Goal: Task Accomplishment & Management: Use online tool/utility

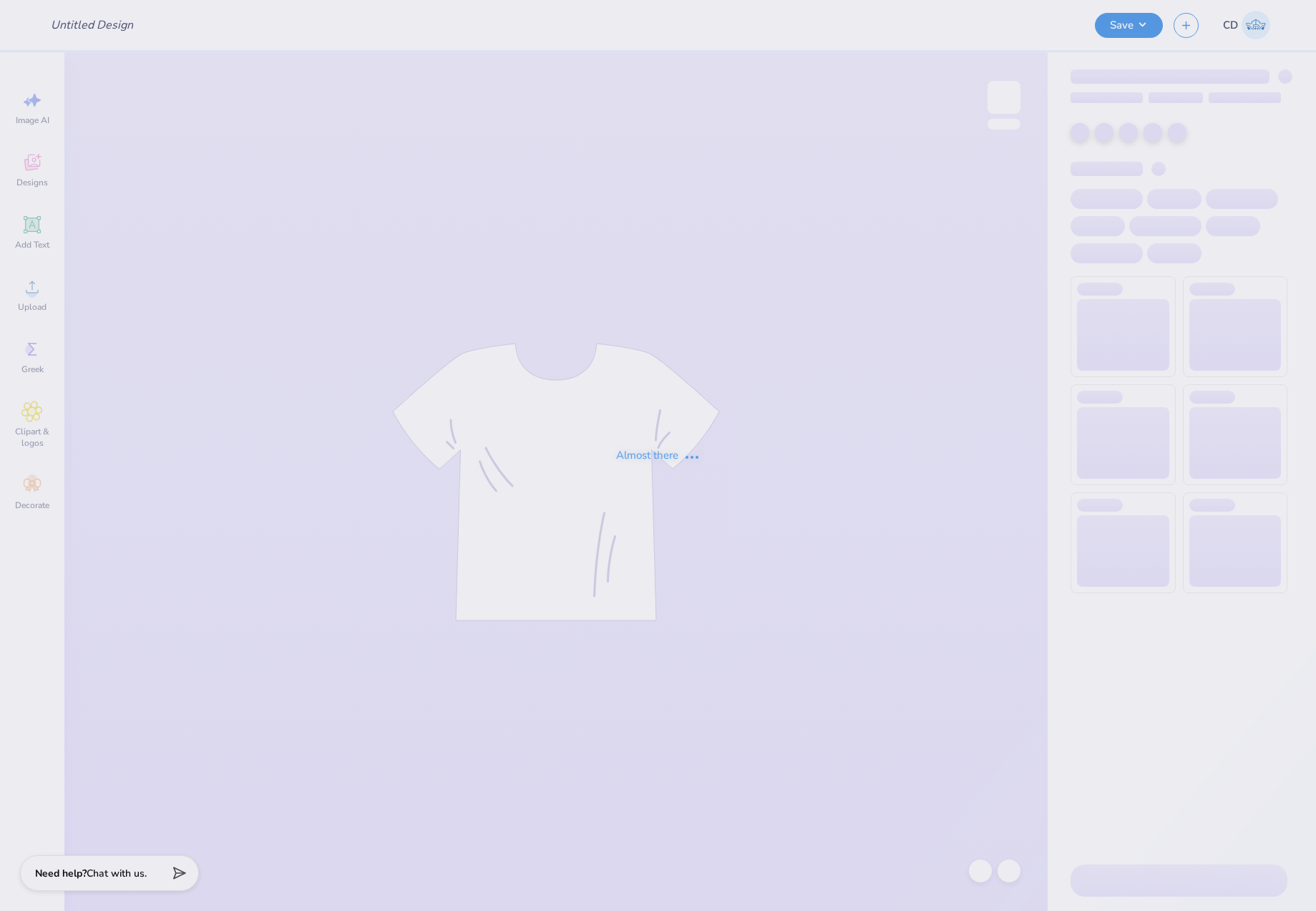
type input "Cheetah"
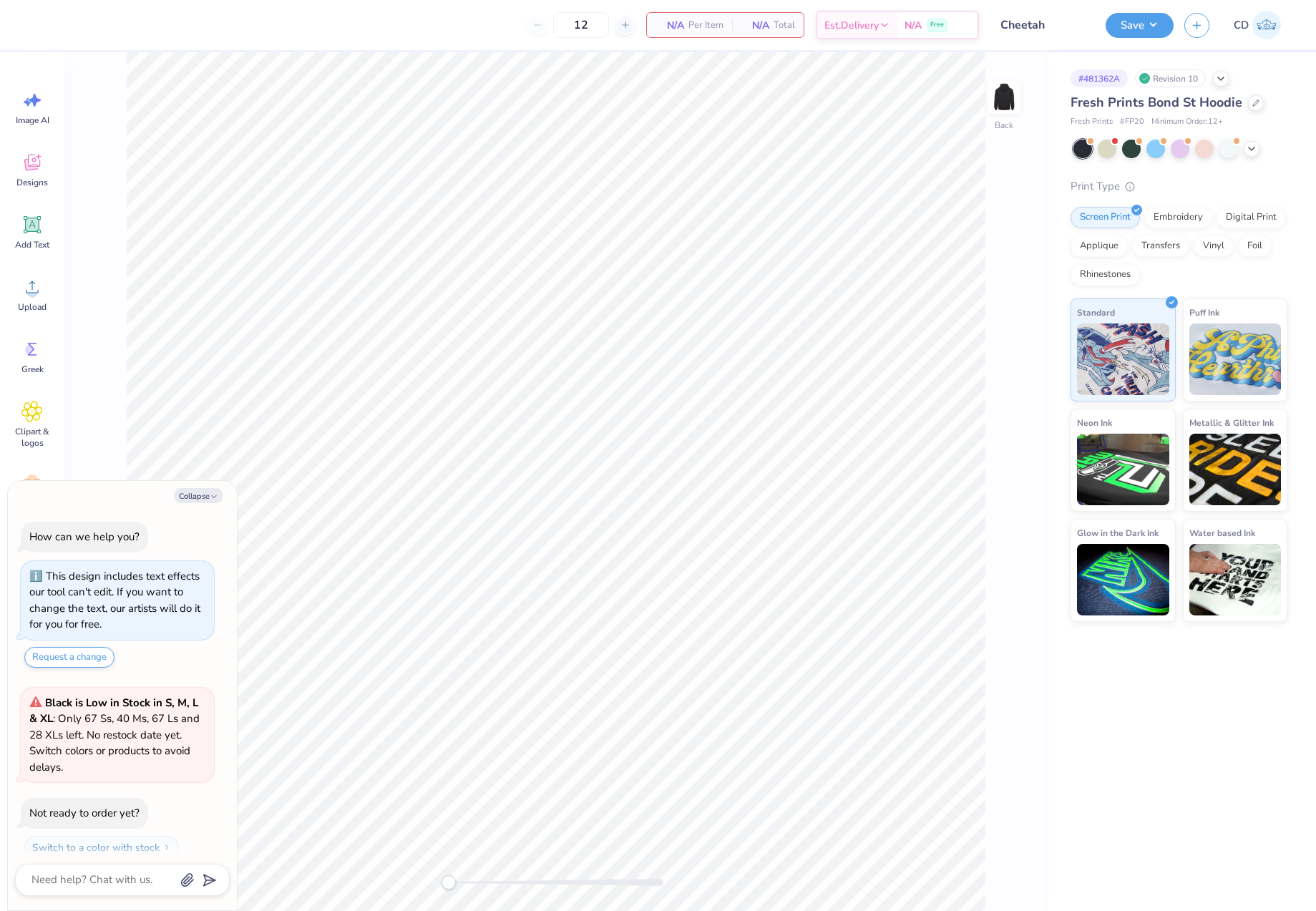
scroll to position [41, 0]
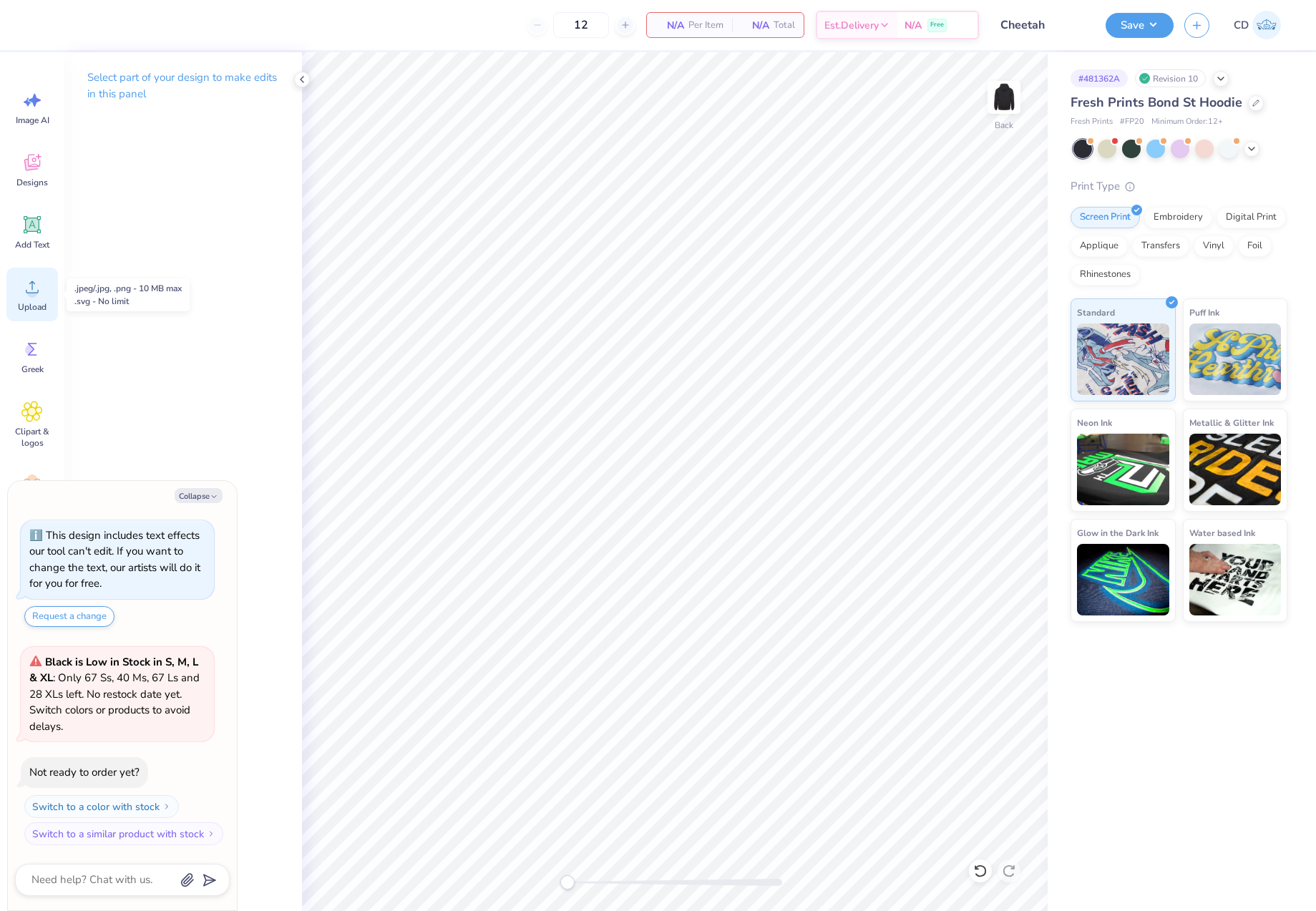
click at [32, 293] on circle at bounding box center [32, 293] width 10 height 10
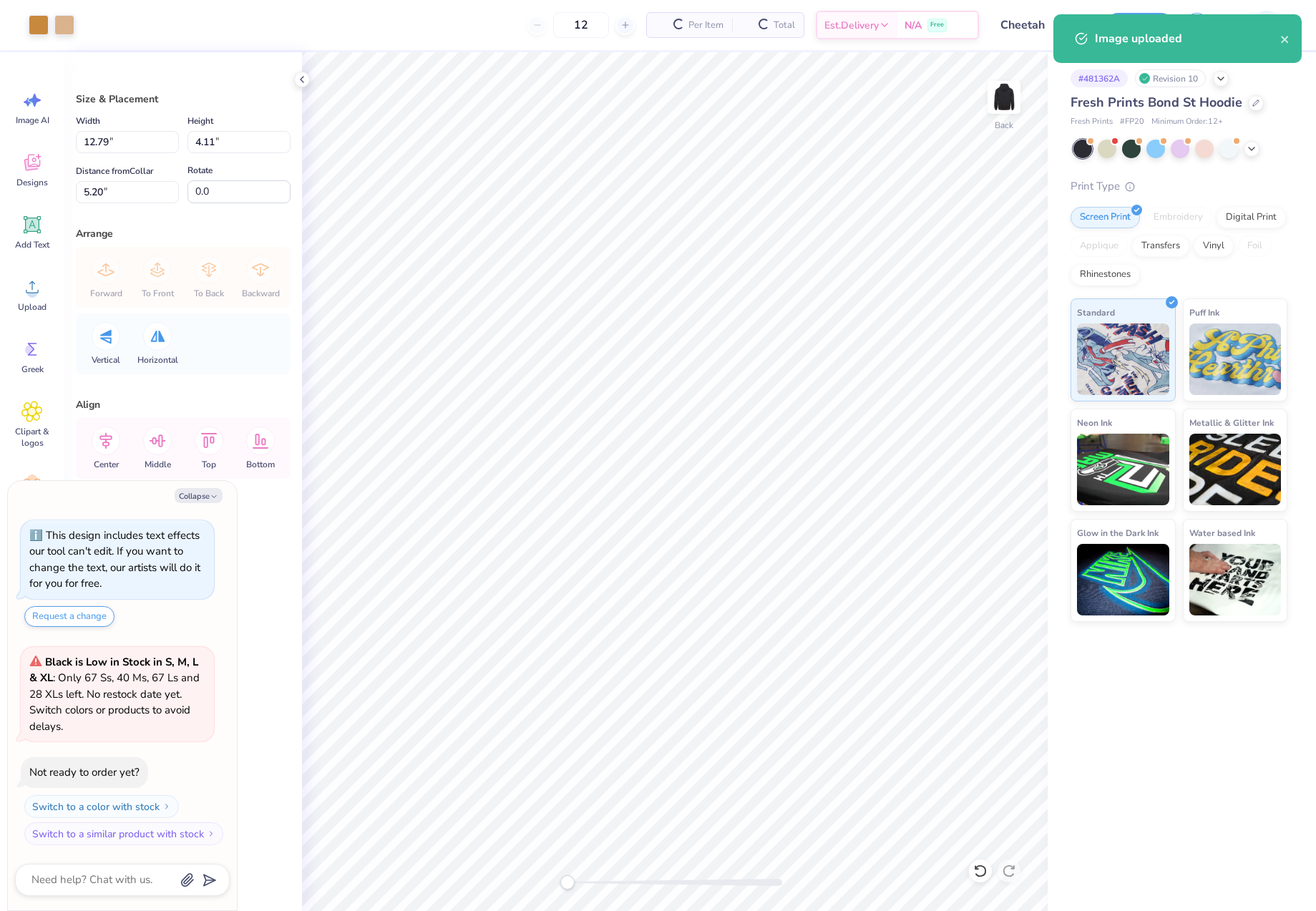
type textarea "x"
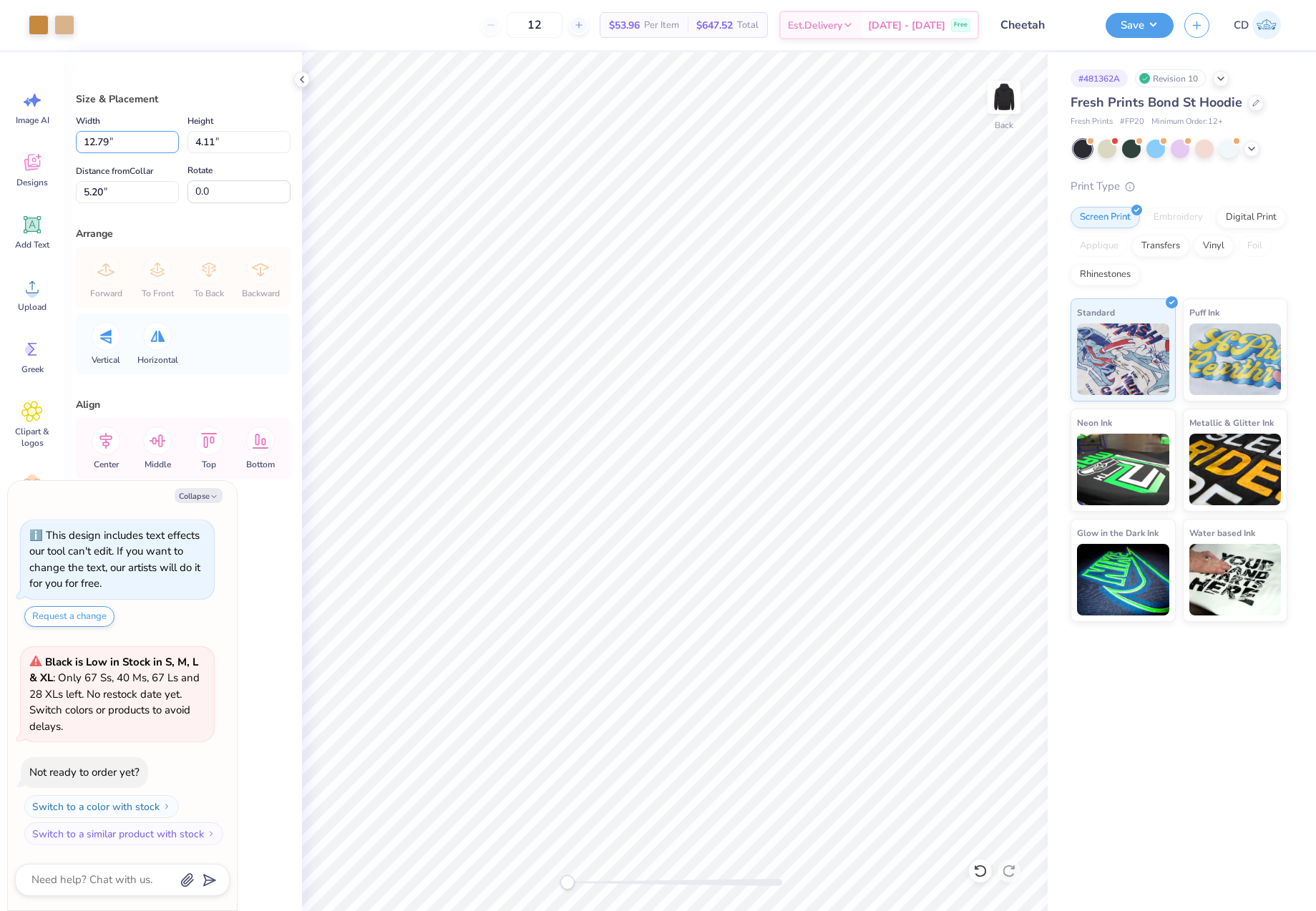
drag, startPoint x: 121, startPoint y: 138, endPoint x: 59, endPoint y: 145, distance: 62.4
click at [64, 146] on div "Art colors 12 $53.96 Per Item $647.52 Total Est. Delivery [DATE] - [DATE] Free …" at bounding box center [658, 455] width 1316 height 911
type input "5.00"
type textarea "x"
type input "1.61"
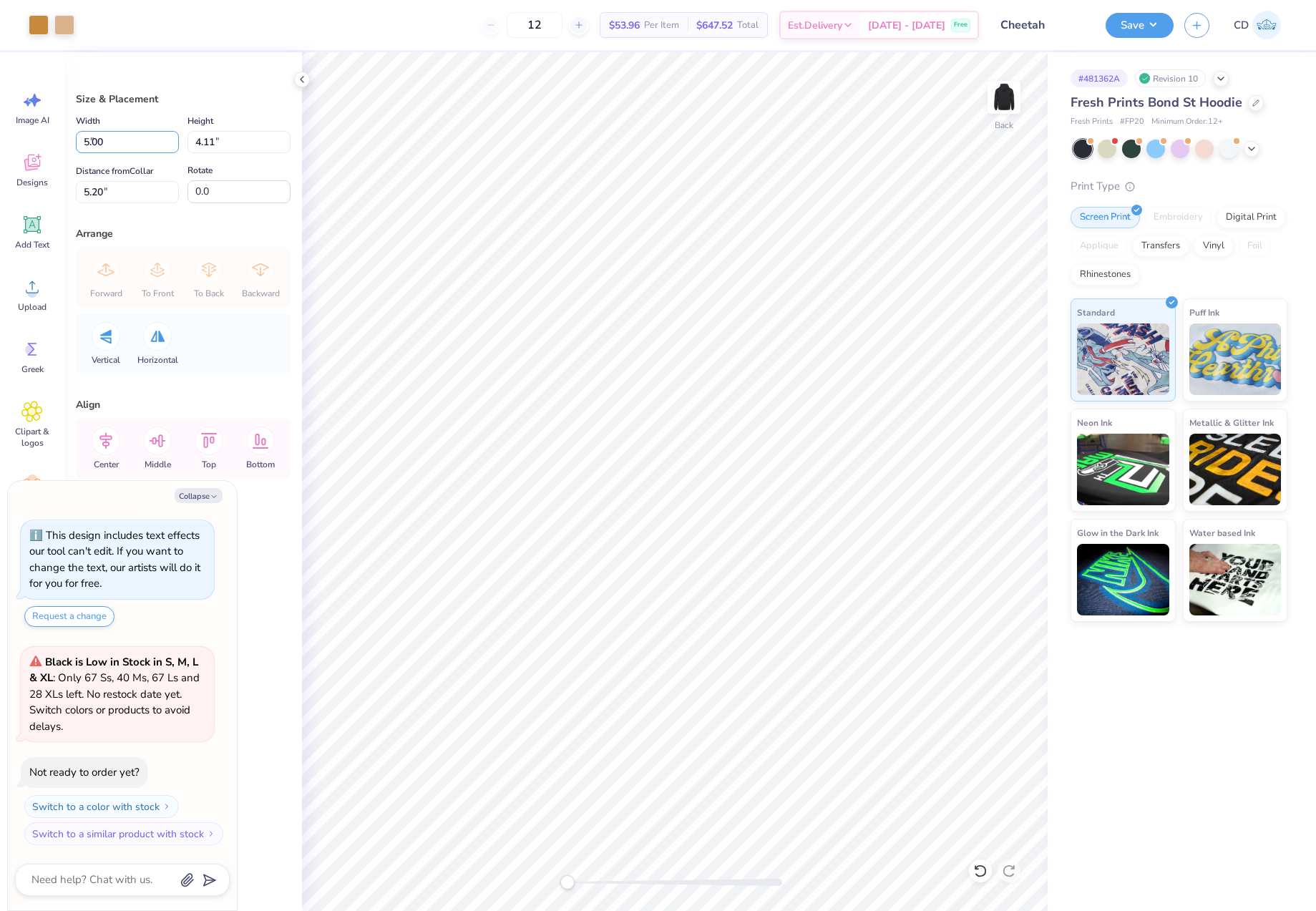
type input "6.45"
drag, startPoint x: 114, startPoint y: 134, endPoint x: 57, endPoint y: 135, distance: 57.0
click at [66, 135] on div "Size & Placement Width 5.00 5.00 " Height 1.61 1.61 " Distance from Collar 6.45…" at bounding box center [183, 481] width 238 height 859
type textarea "x"
drag, startPoint x: 141, startPoint y: 186, endPoint x: 74, endPoint y: 190, distance: 67.1
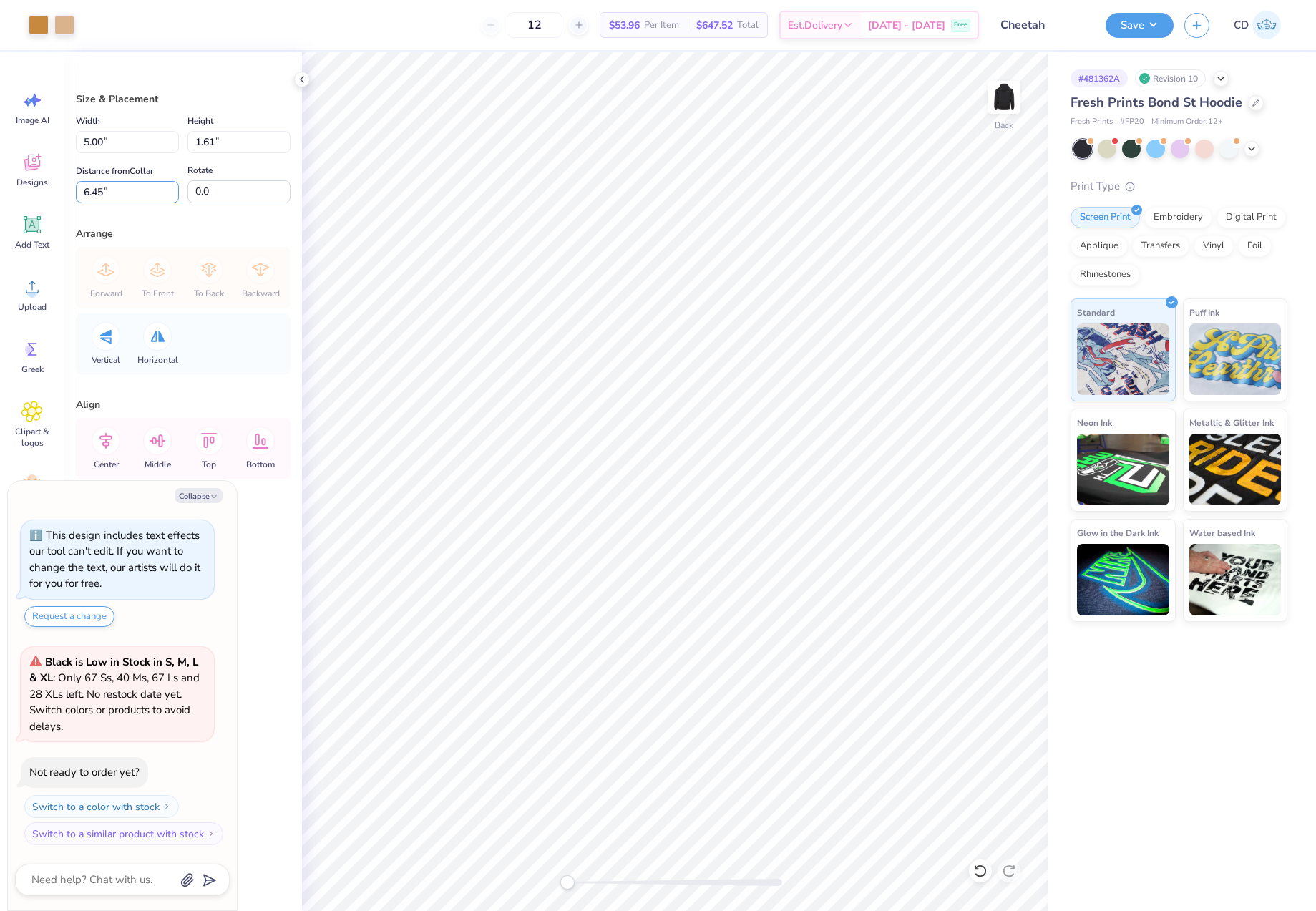
click at [74, 190] on div "Size & Placement Width 5.00 5.00 " Height 1.61 1.61 " Distance from Collar 6.45…" at bounding box center [183, 481] width 238 height 859
type input "4"
type textarea "x"
drag, startPoint x: 114, startPoint y: 191, endPoint x: 37, endPoint y: 185, distance: 77.2
click at [43, 187] on div "Art colors 12 $53.96 Per Item $647.52 Total Est. Delivery [DATE] - [DATE] Free …" at bounding box center [658, 455] width 1316 height 911
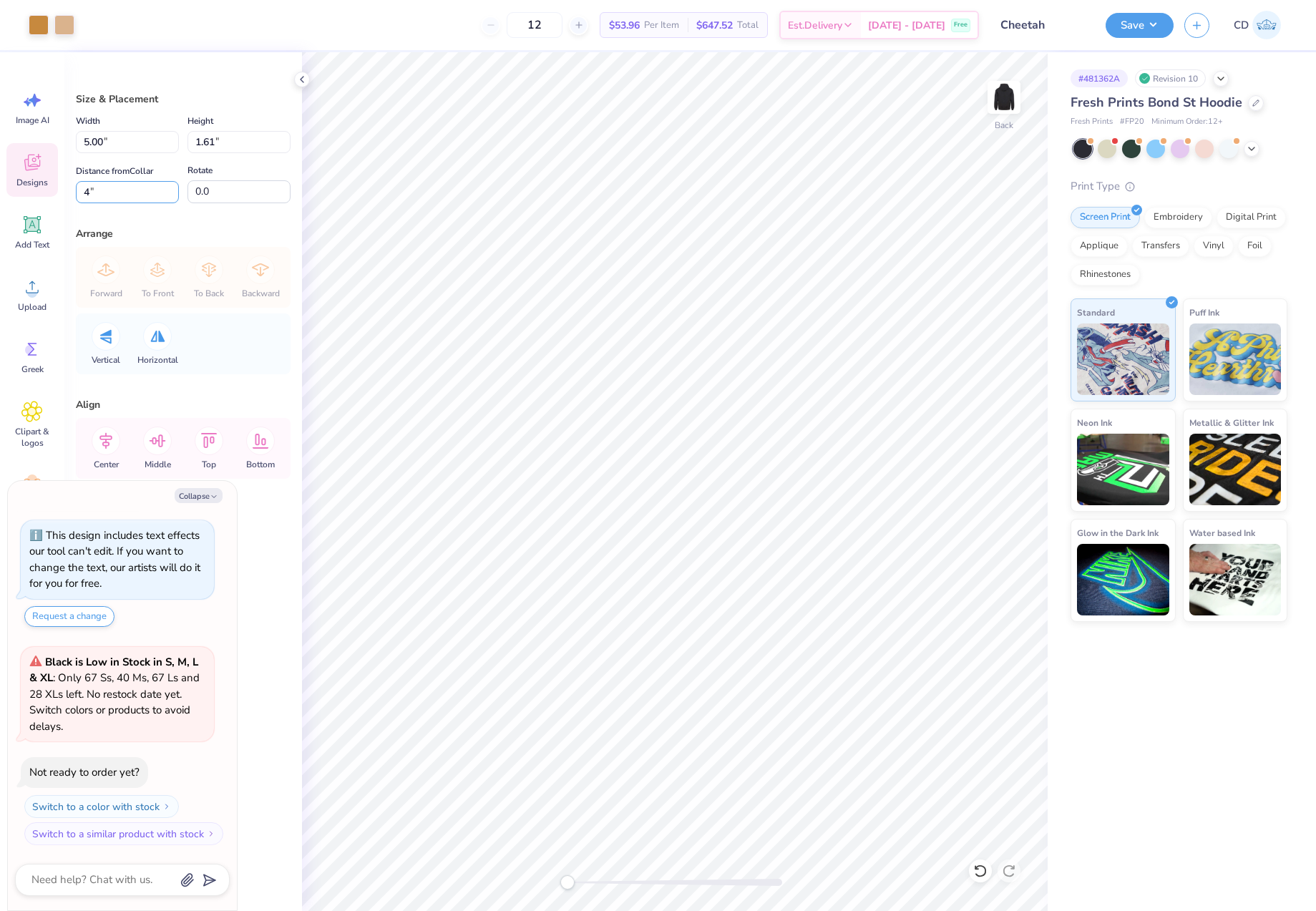
type input "4"
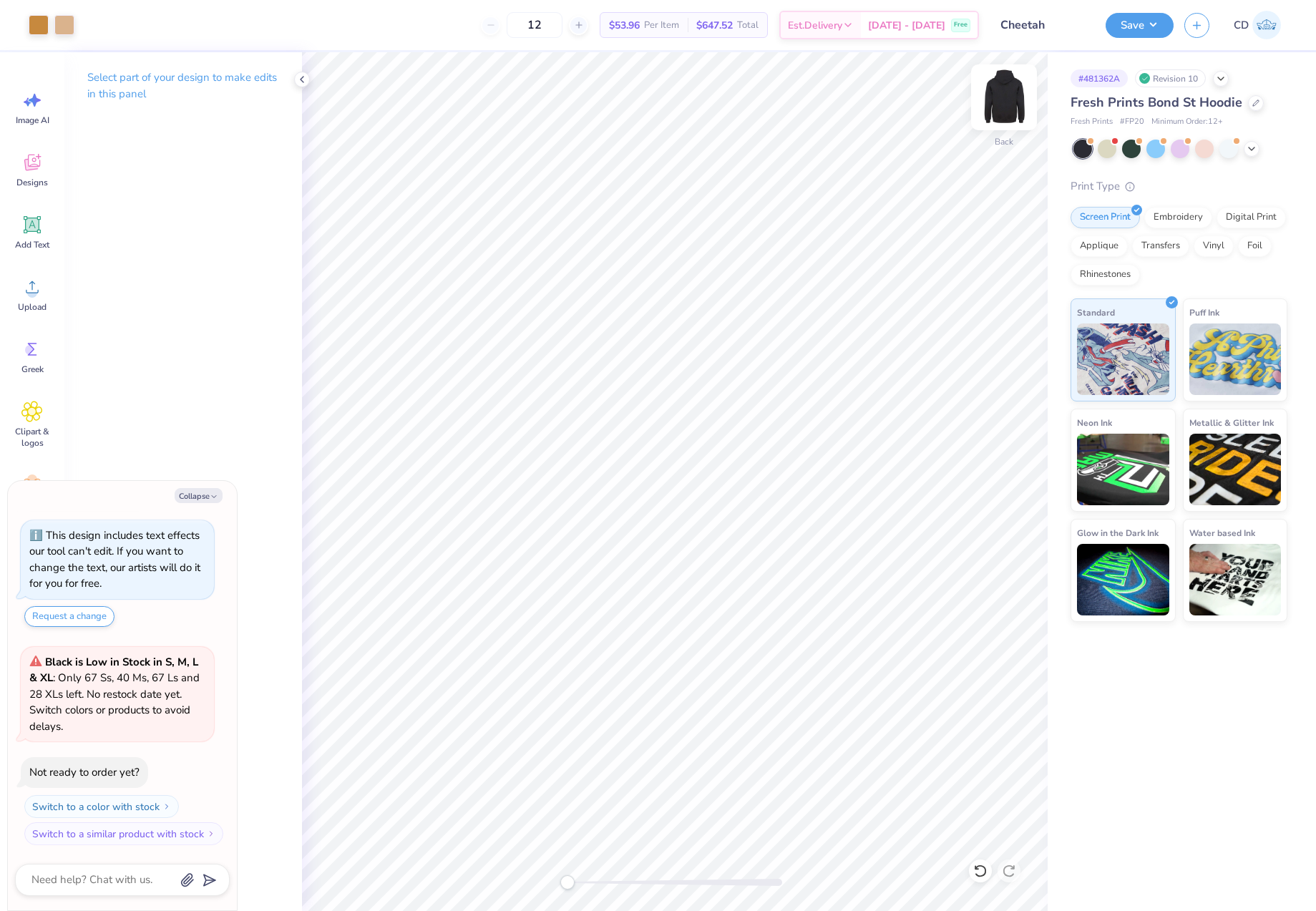
click at [1006, 105] on img at bounding box center [1004, 97] width 57 height 57
click at [36, 290] on circle at bounding box center [32, 293] width 10 height 10
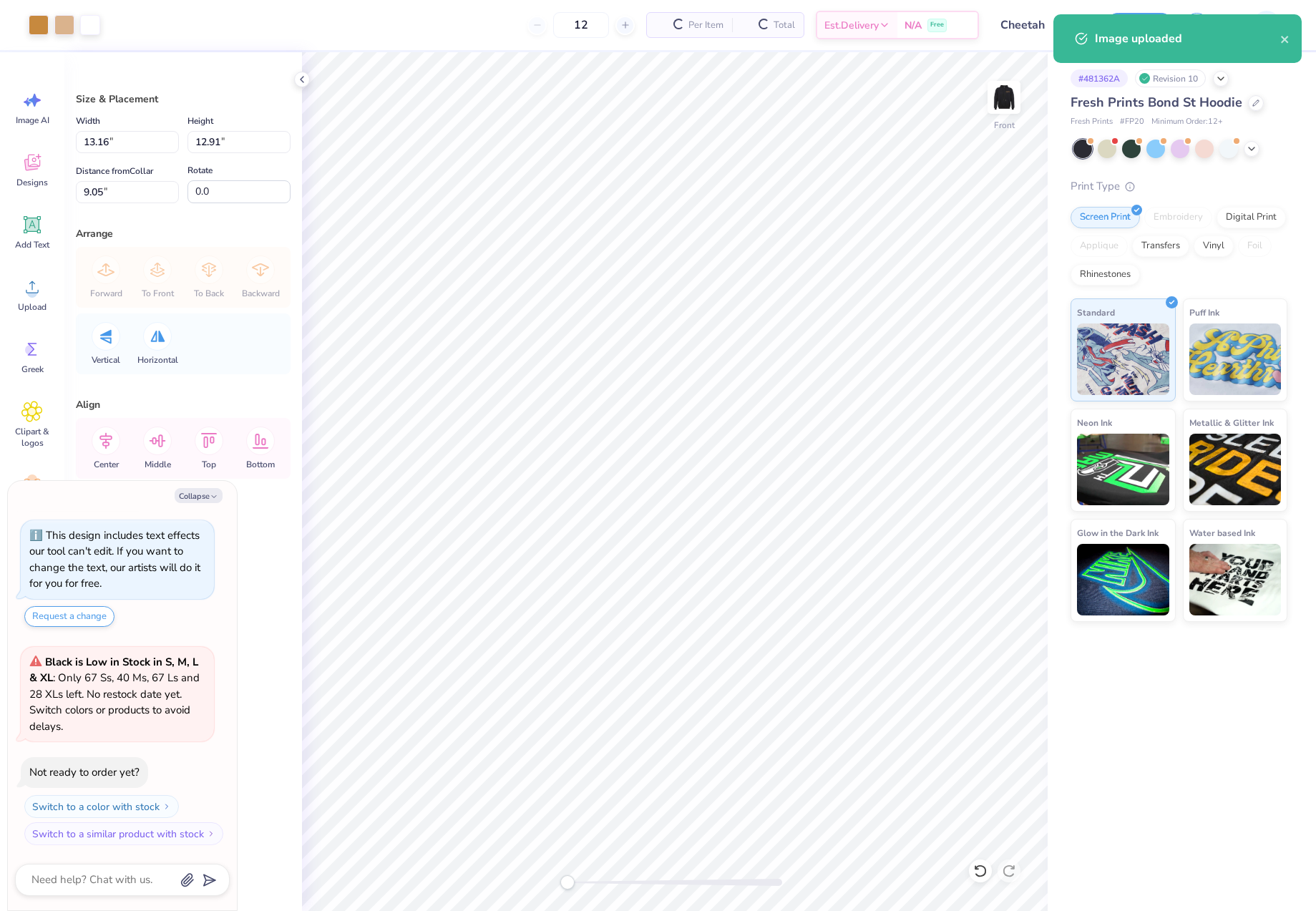
type textarea "x"
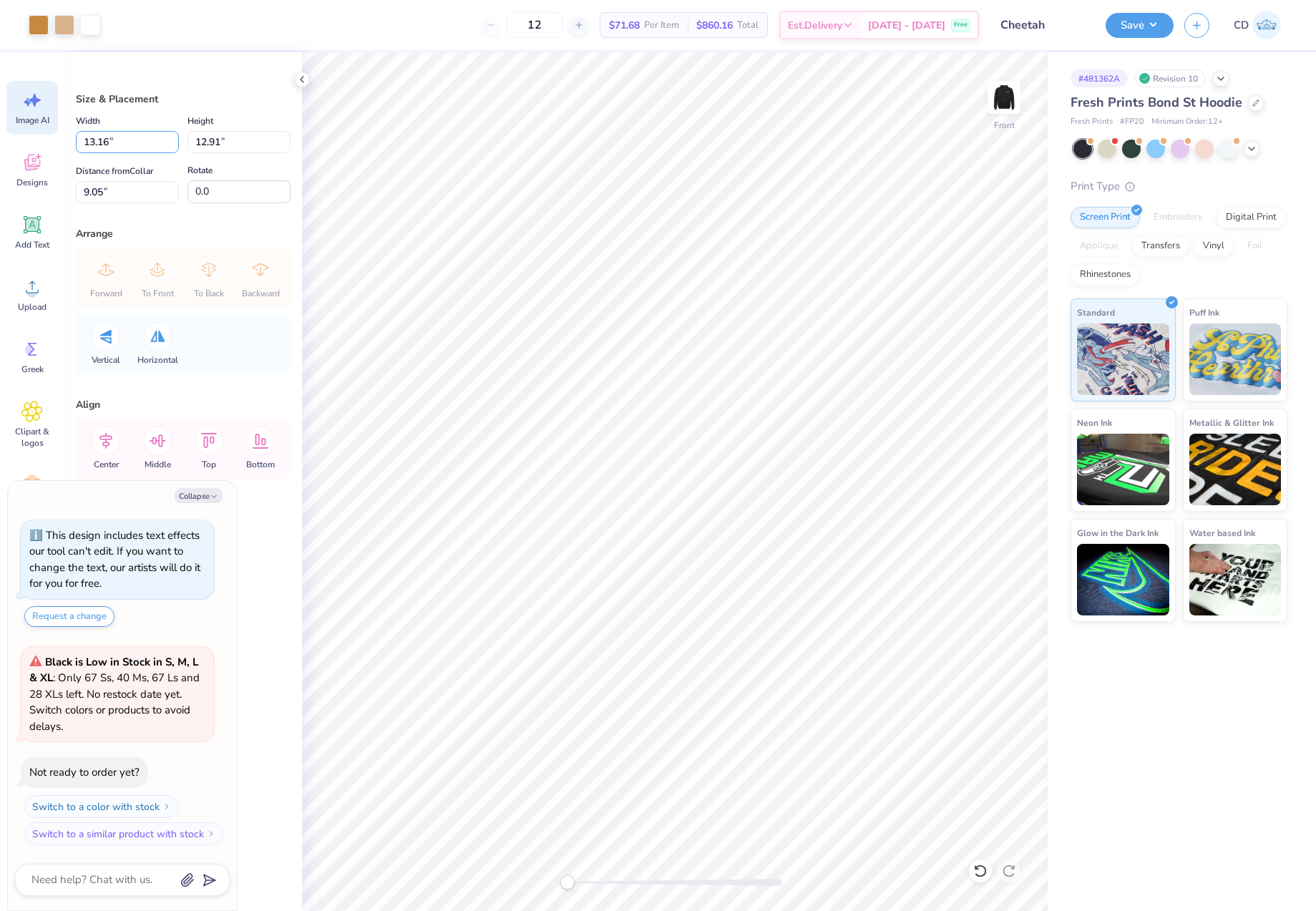
drag, startPoint x: 121, startPoint y: 137, endPoint x: 53, endPoint y: 132, distance: 68.2
click at [53, 132] on div "Art colors 12 $71.68 Per Item $860.16 Total Est. Delivery [DATE] - [DATE] Free …" at bounding box center [658, 455] width 1316 height 911
type input "12.5"
type textarea "x"
type input "12.50"
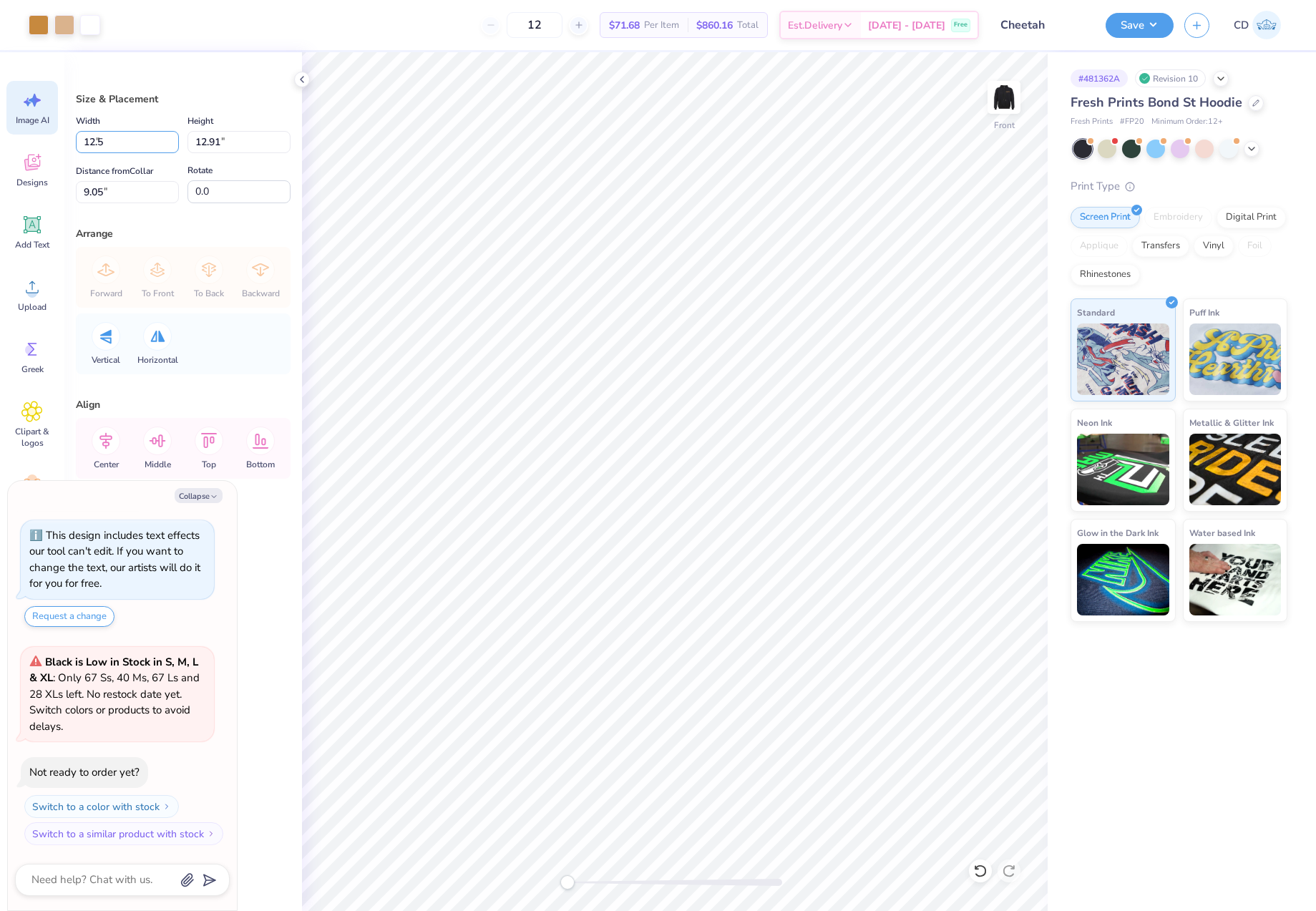
type input "12.26"
drag, startPoint x: 135, startPoint y: 190, endPoint x: 82, endPoint y: 189, distance: 53.0
click at [82, 189] on input "9.37" at bounding box center [127, 192] width 103 height 22
type input "6"
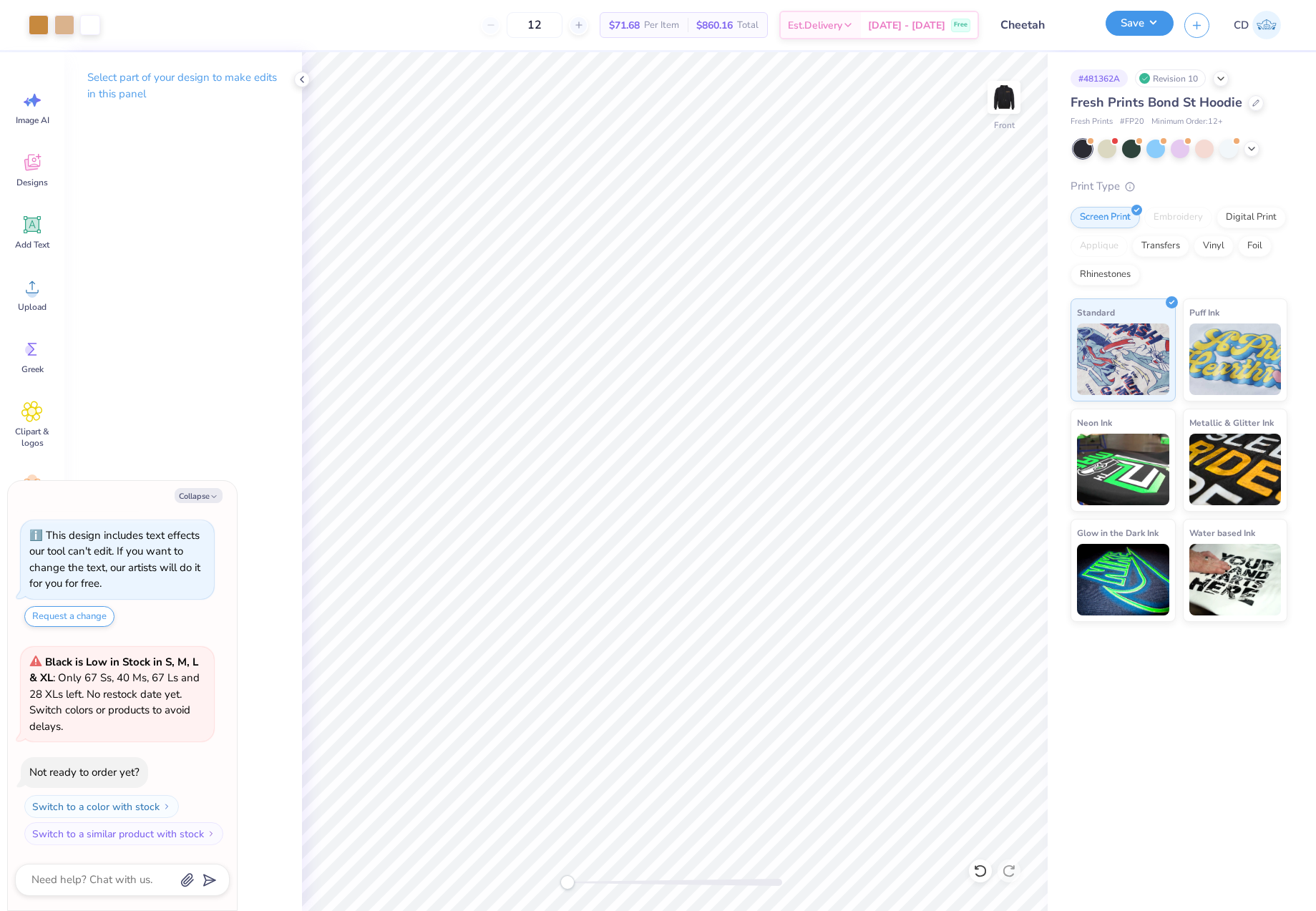
click at [1147, 28] on button "Save" at bounding box center [1140, 23] width 68 height 25
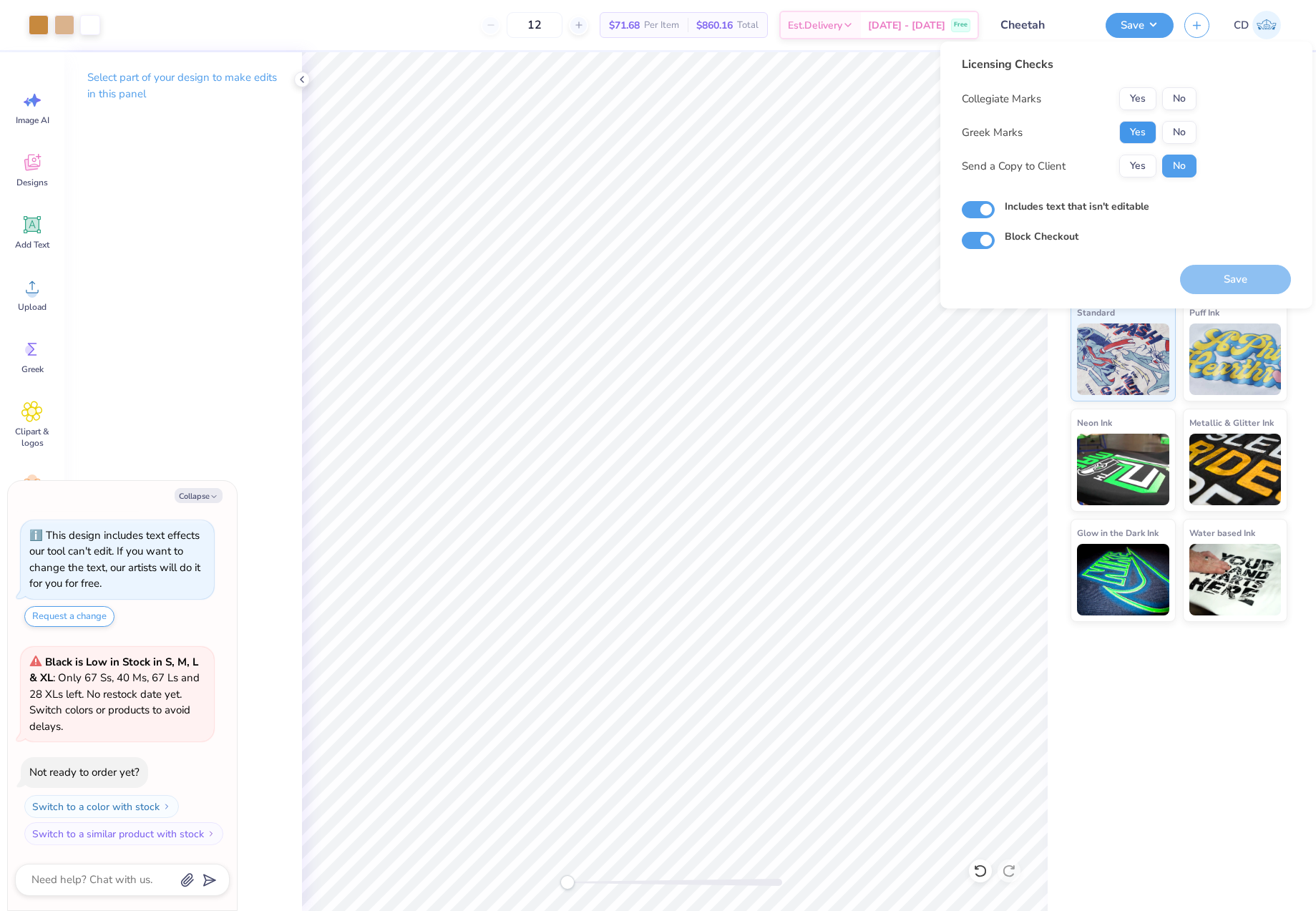
click at [1140, 135] on button "Yes" at bounding box center [1139, 132] width 38 height 23
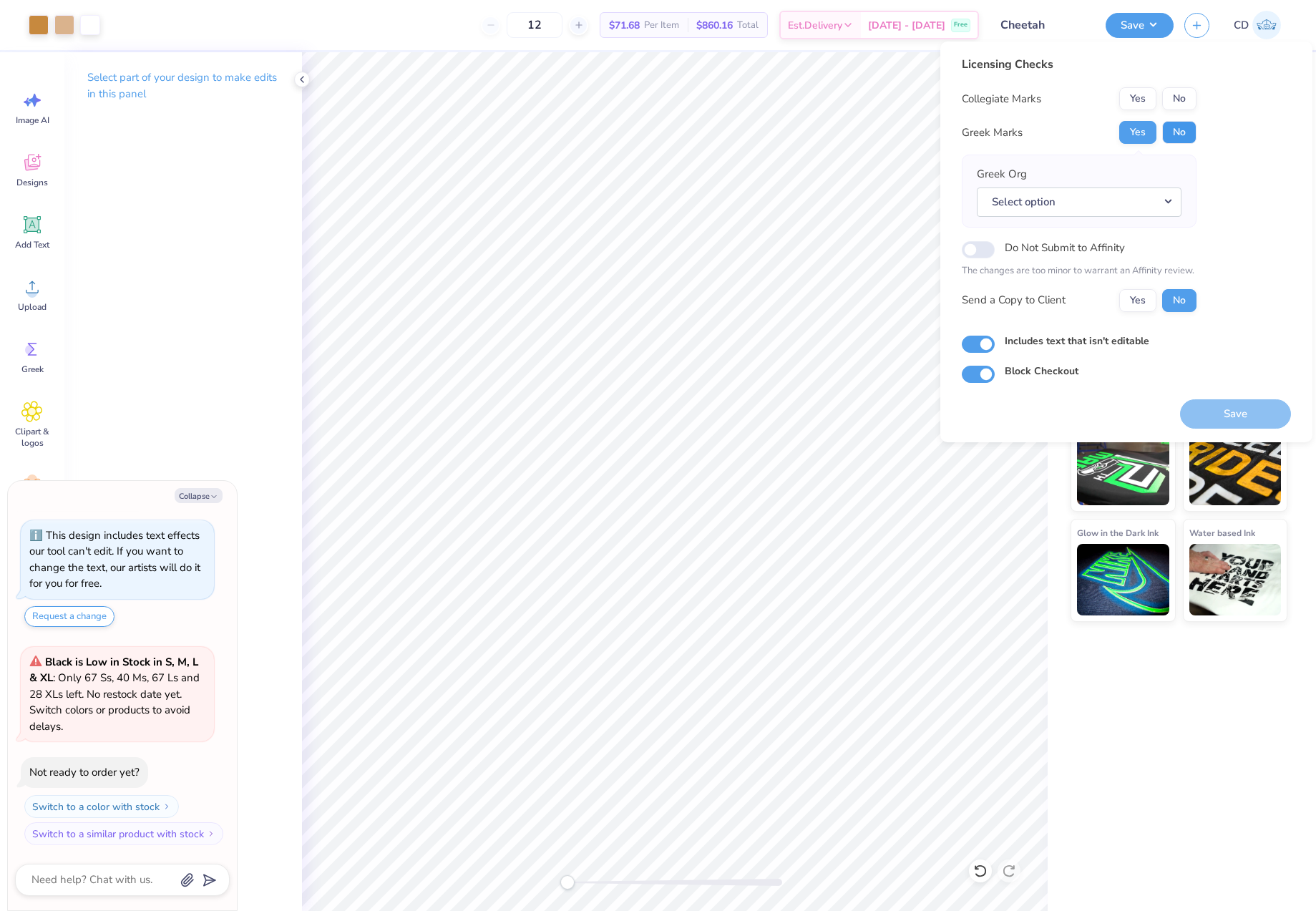
click at [1186, 125] on button "No" at bounding box center [1180, 132] width 34 height 23
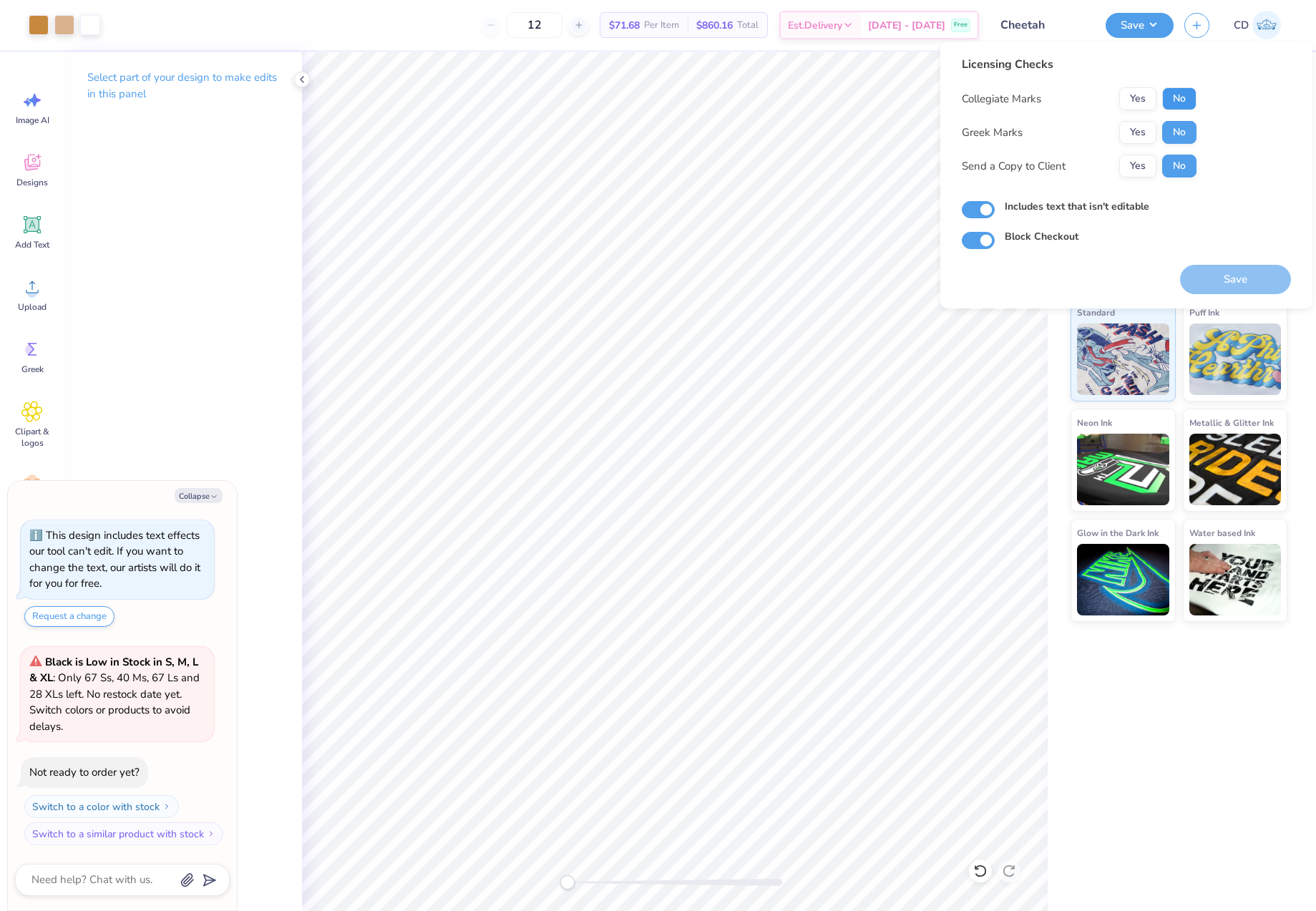
click at [1178, 87] on button "No" at bounding box center [1180, 98] width 34 height 23
click at [1259, 281] on button "Save" at bounding box center [1236, 280] width 111 height 29
type textarea "x"
